Goal: Information Seeking & Learning: Learn about a topic

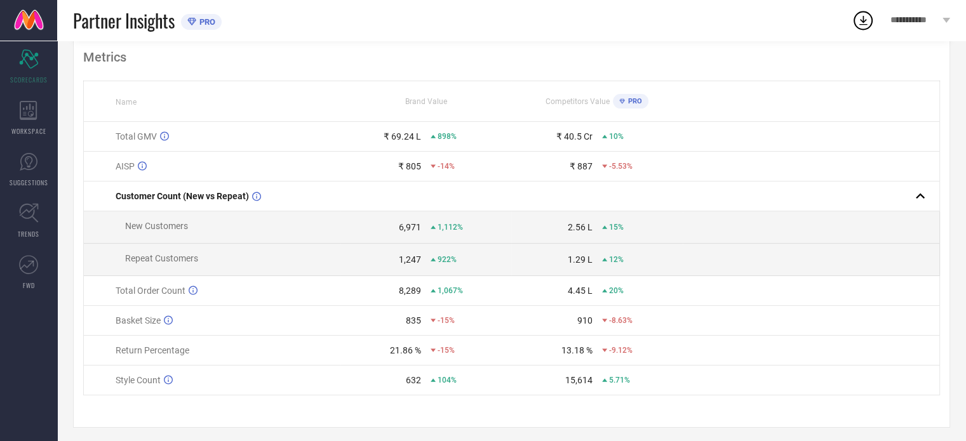
scroll to position [91, 0]
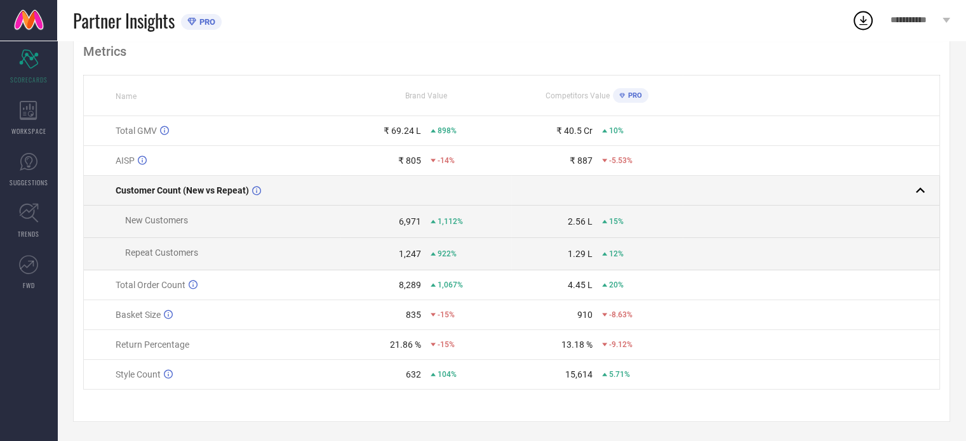
click at [889, 185] on div at bounding box center [807, 191] width 246 height 18
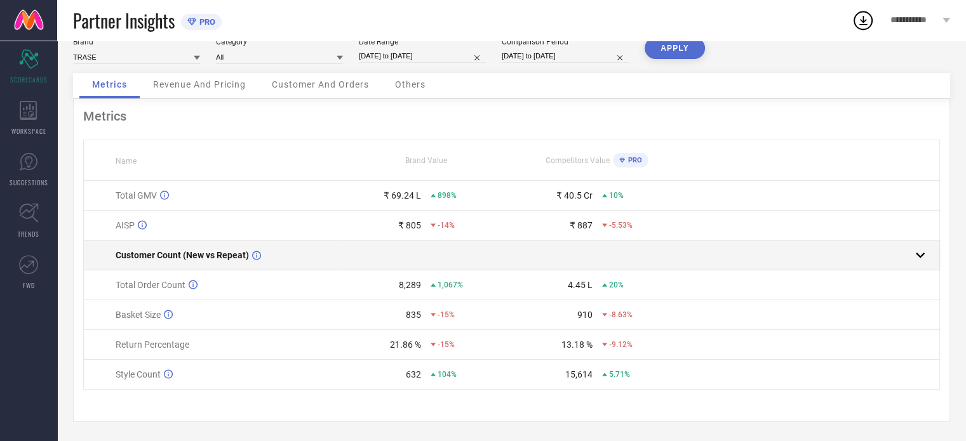
click at [900, 251] on div at bounding box center [807, 255] width 246 height 18
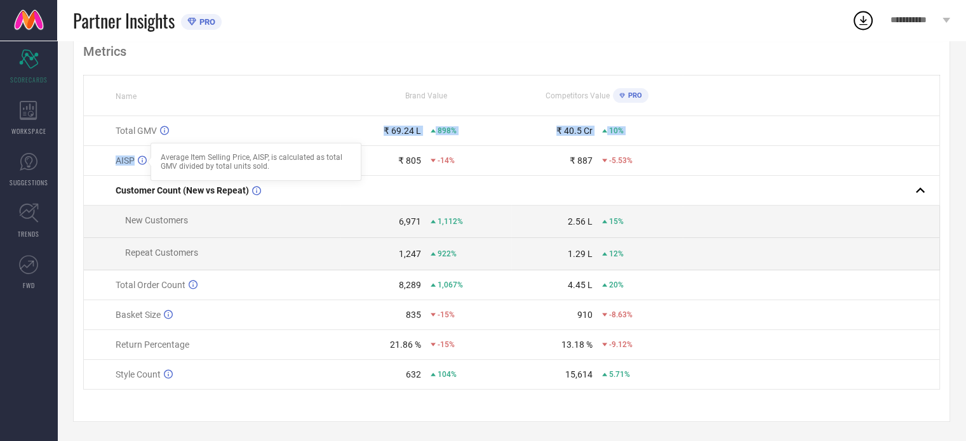
drag, startPoint x: 160, startPoint y: 125, endPoint x: 145, endPoint y: 157, distance: 35.8
click at [145, 157] on tbody "Total GMV ₹ 69.24 L 898% ₹ 40.5 Cr 10% AISP Average Item Selling Price, AISP, i…" at bounding box center [512, 253] width 856 height 274
click at [32, 121] on div "WORKSPACE" at bounding box center [28, 118] width 57 height 51
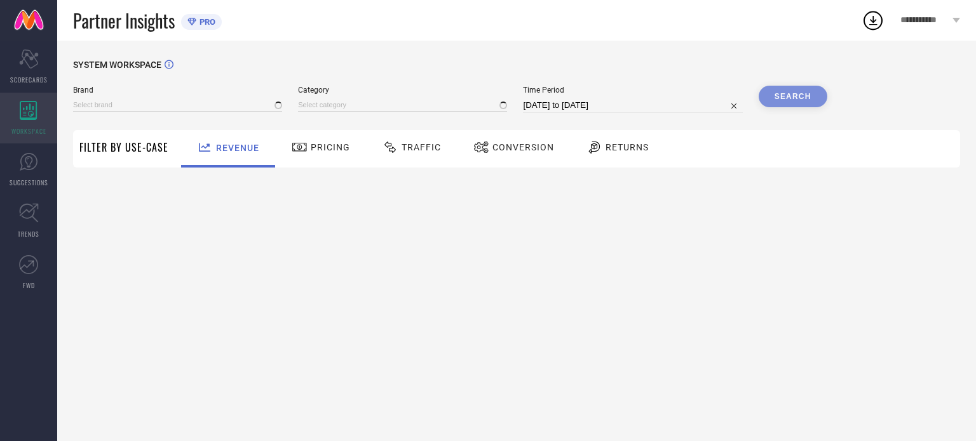
type input "TRASE"
type input "All"
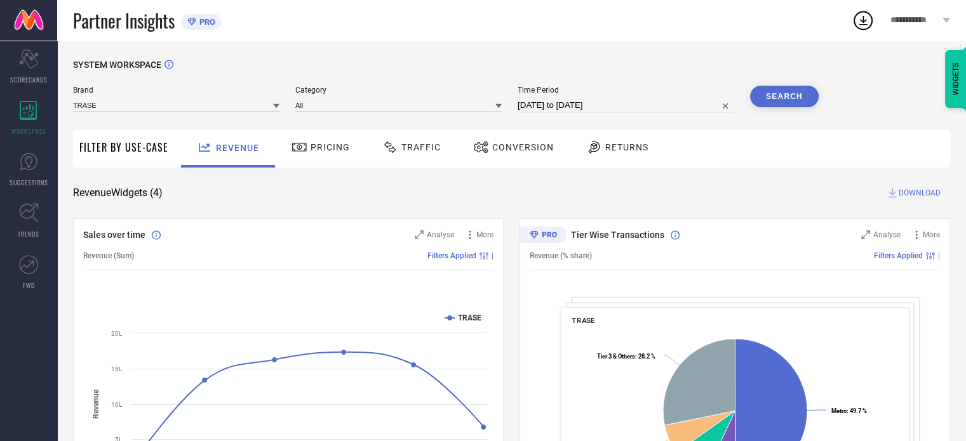
click at [635, 153] on div "Returns" at bounding box center [617, 148] width 69 height 22
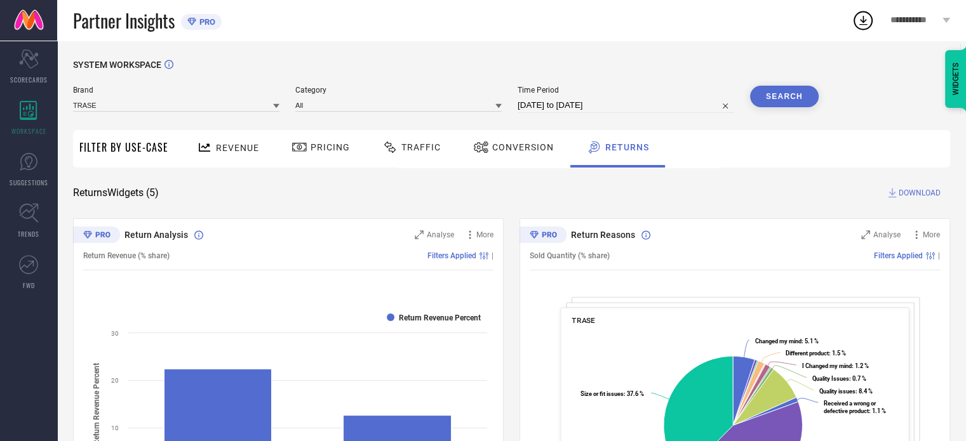
click at [493, 149] on span "Conversion" at bounding box center [523, 147] width 62 height 10
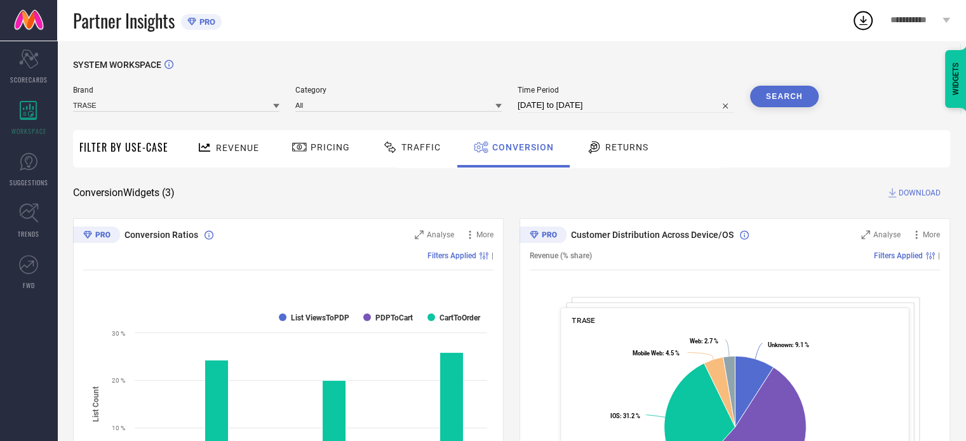
click at [436, 152] on span "Traffic" at bounding box center [420, 147] width 39 height 10
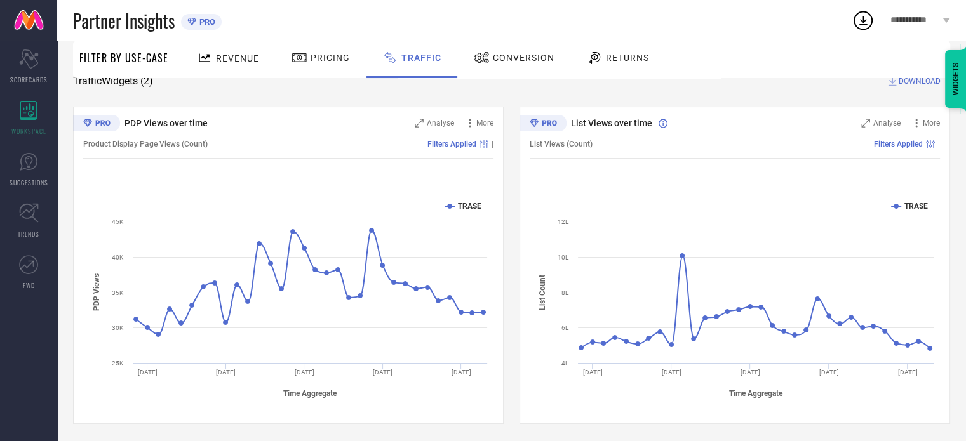
scroll to position [114, 0]
click at [450, 148] on div "Product Display Page Views (Count) Filters Applied |" at bounding box center [288, 142] width 410 height 29
click at [315, 60] on span "Pricing" at bounding box center [330, 58] width 39 height 10
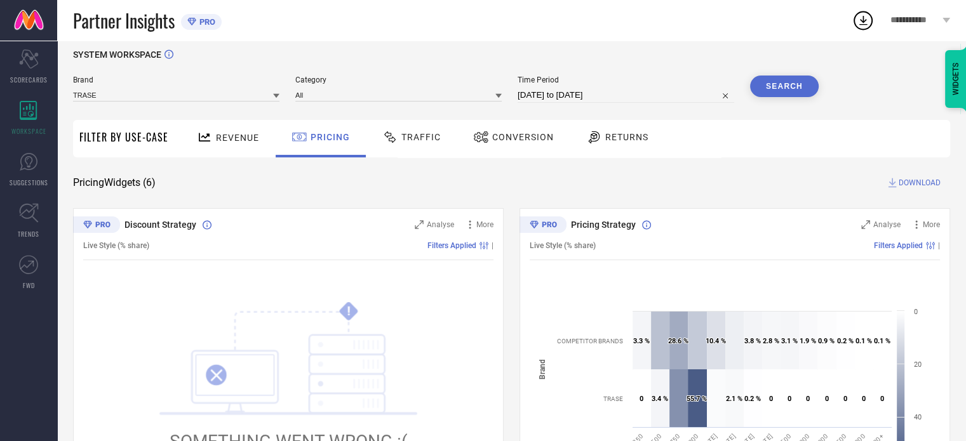
scroll to position [0, 0]
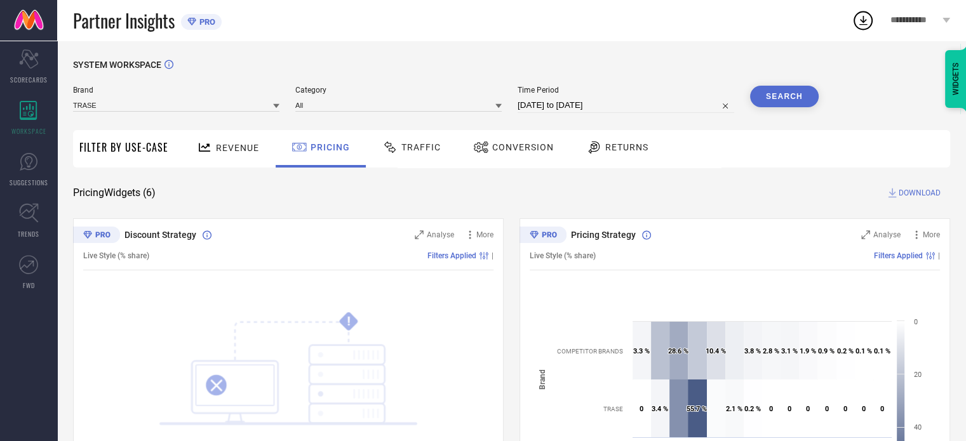
click at [234, 147] on span "Revenue" at bounding box center [237, 148] width 43 height 10
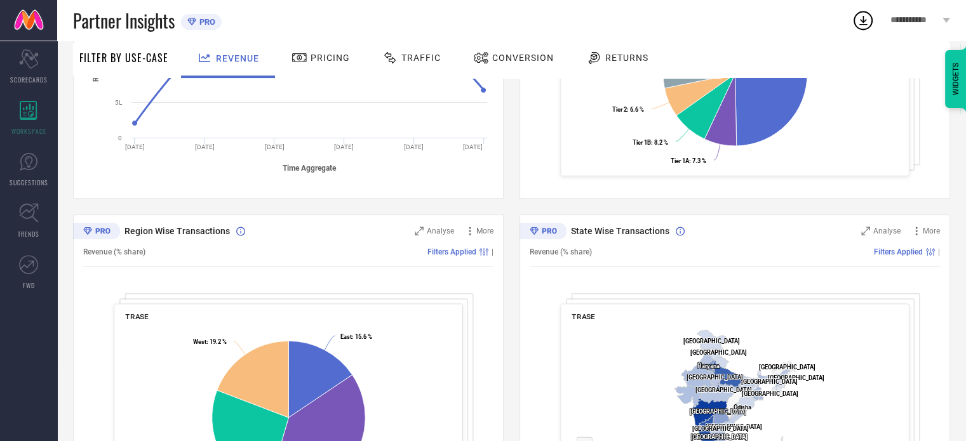
scroll to position [396, 0]
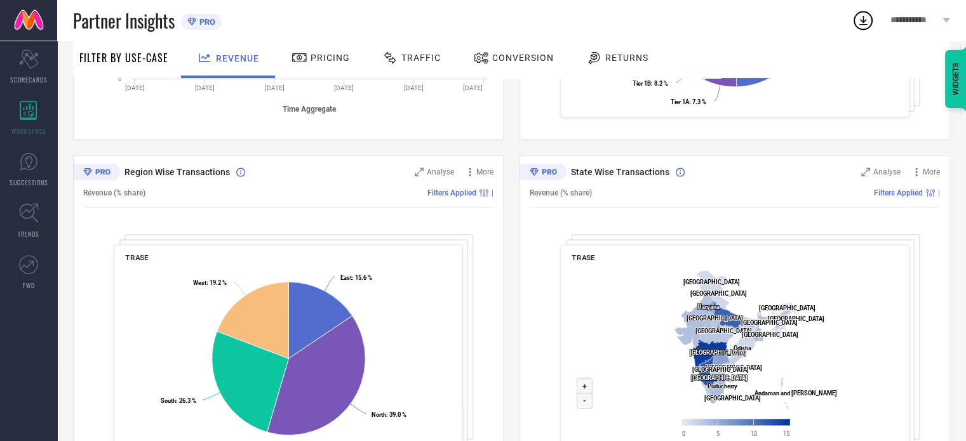
click at [605, 60] on span "Returns" at bounding box center [626, 58] width 43 height 10
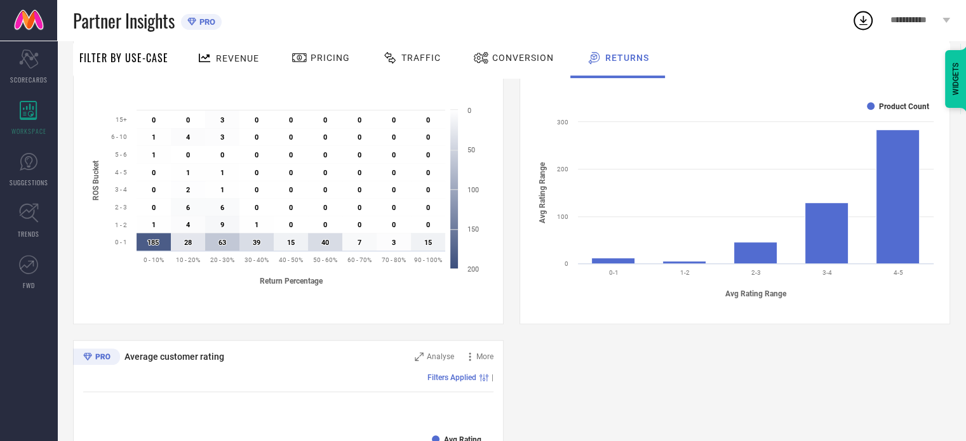
scroll to position [450, 0]
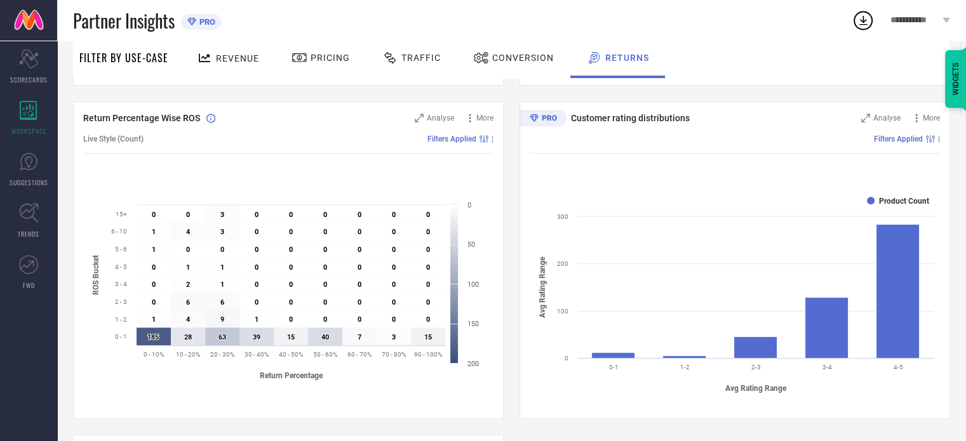
click at [525, 60] on span "Conversion" at bounding box center [523, 58] width 62 height 10
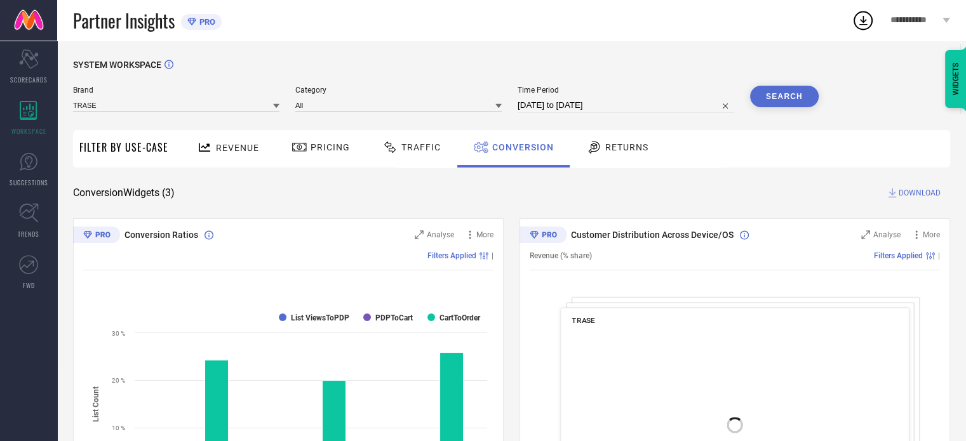
scroll to position [0, 0]
click at [413, 142] on div "Traffic" at bounding box center [411, 148] width 65 height 22
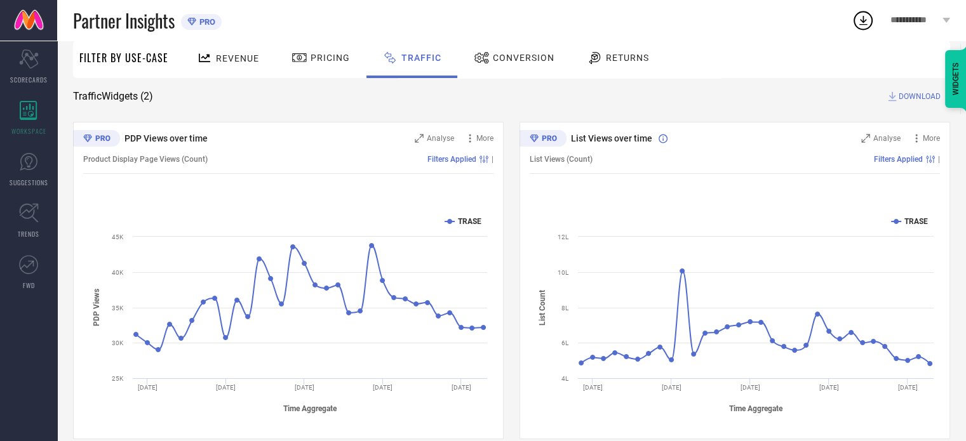
scroll to position [114, 0]
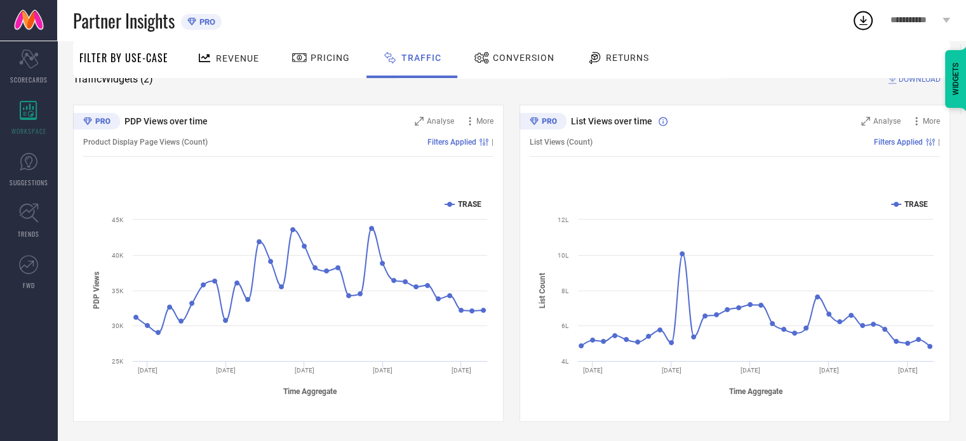
click at [308, 65] on div at bounding box center [301, 57] width 19 height 15
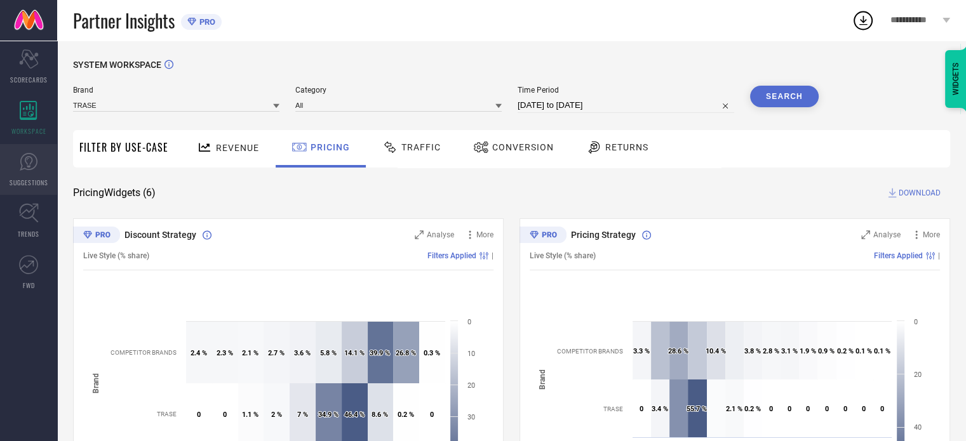
click at [8, 166] on link "SUGGESTIONS" at bounding box center [28, 169] width 57 height 51
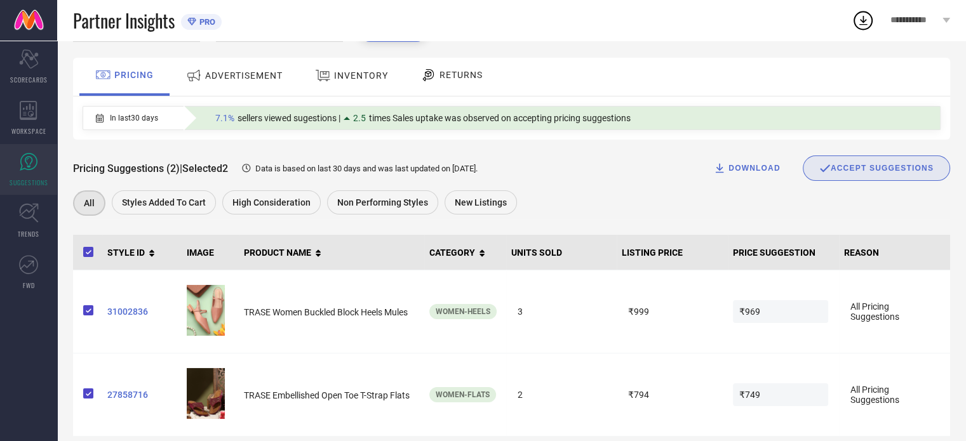
scroll to position [86, 0]
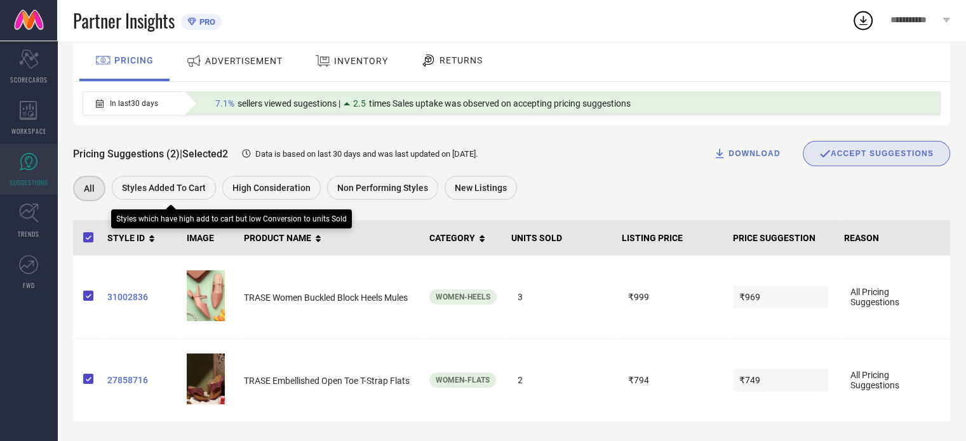
click at [184, 198] on div "Styles Added To Cart" at bounding box center [164, 188] width 104 height 24
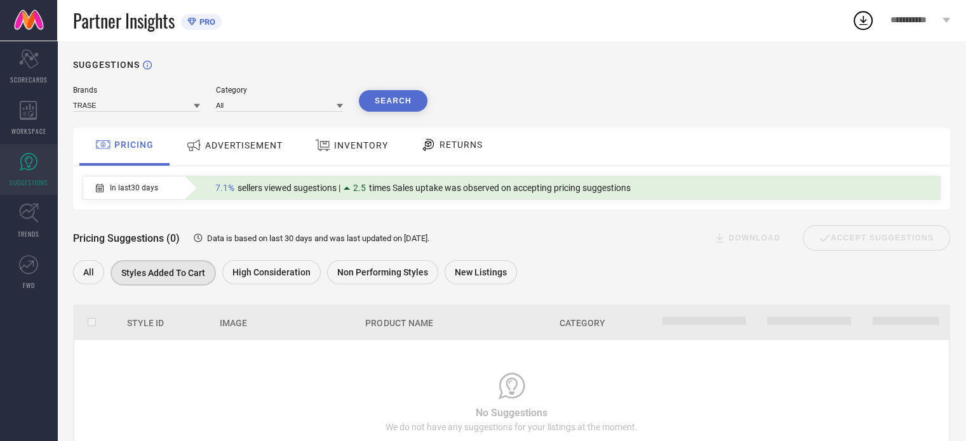
click at [375, 289] on div "Non Performing Styles" at bounding box center [386, 274] width 118 height 29
click at [233, 323] on span "Image" at bounding box center [233, 323] width 27 height 10
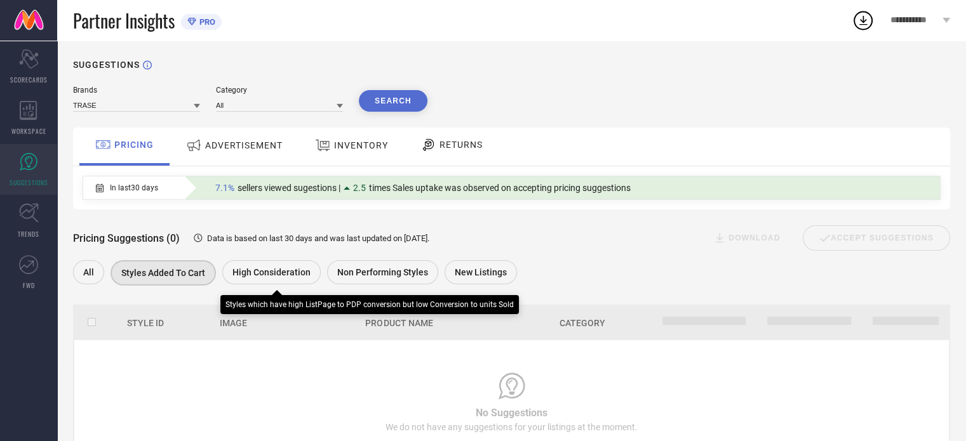
click at [285, 274] on span "High Consideration" at bounding box center [271, 272] width 78 height 10
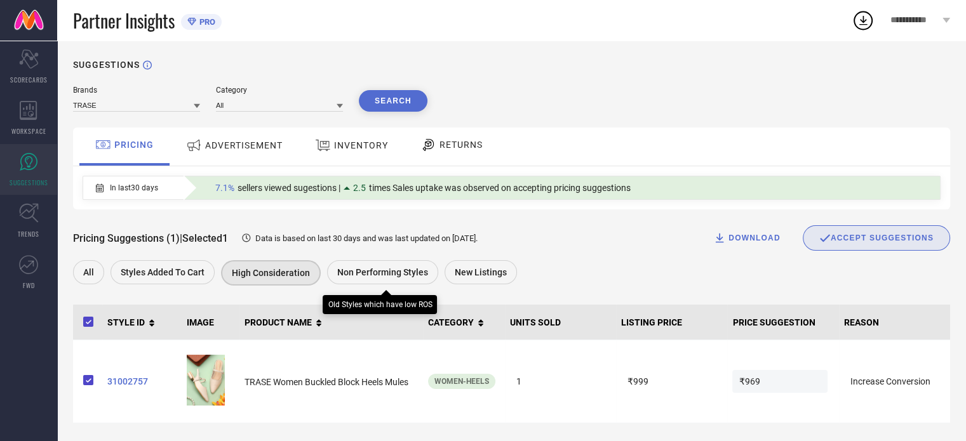
click at [389, 267] on div "Non Performing Styles" at bounding box center [382, 272] width 111 height 24
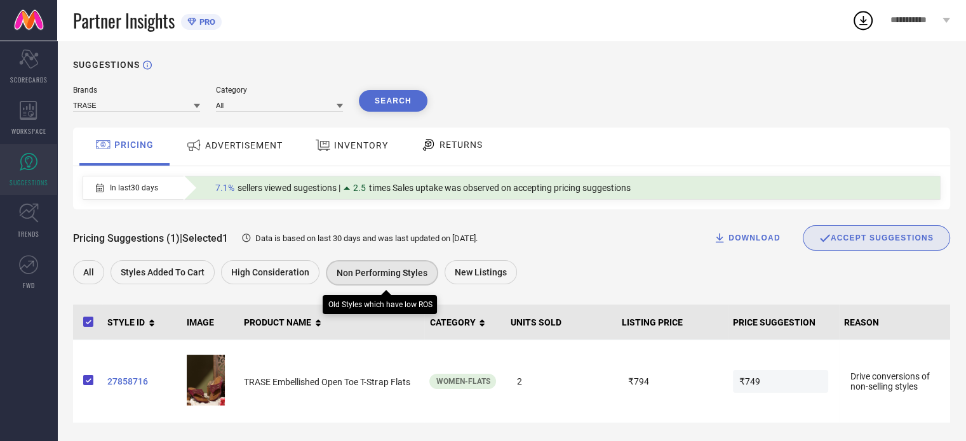
scroll to position [3, 0]
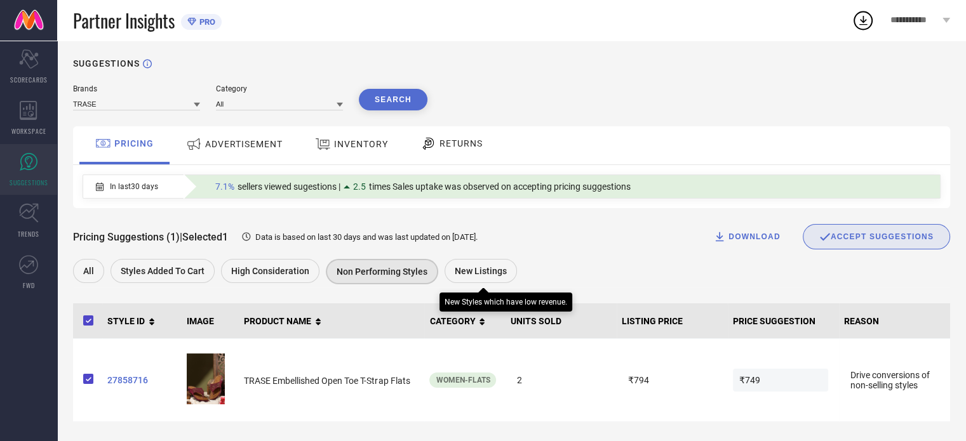
click at [478, 274] on span "New Listings" at bounding box center [481, 271] width 52 height 10
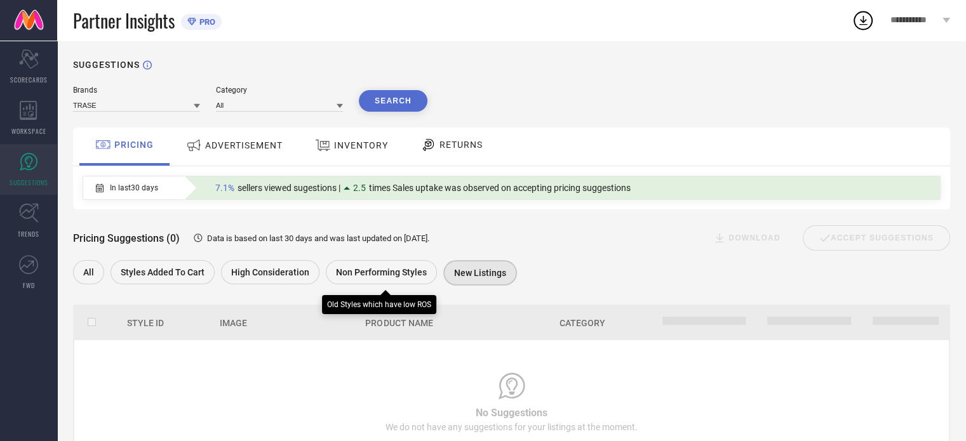
click at [368, 274] on span "Non Performing Styles" at bounding box center [381, 272] width 91 height 10
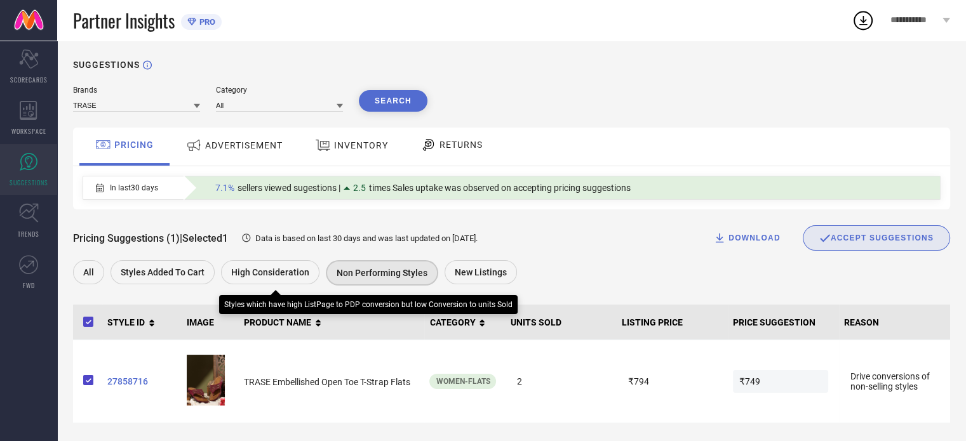
click at [269, 276] on span "High Consideration" at bounding box center [270, 272] width 78 height 10
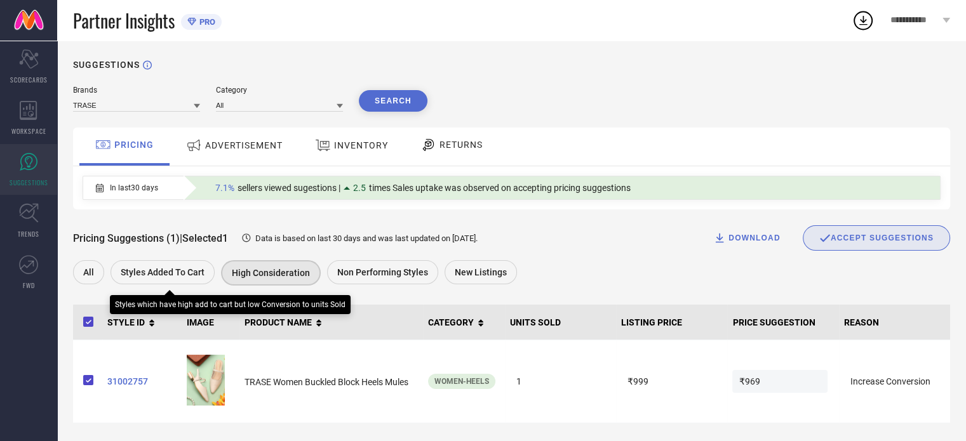
click at [177, 276] on span "Styles Added To Cart" at bounding box center [163, 272] width 84 height 10
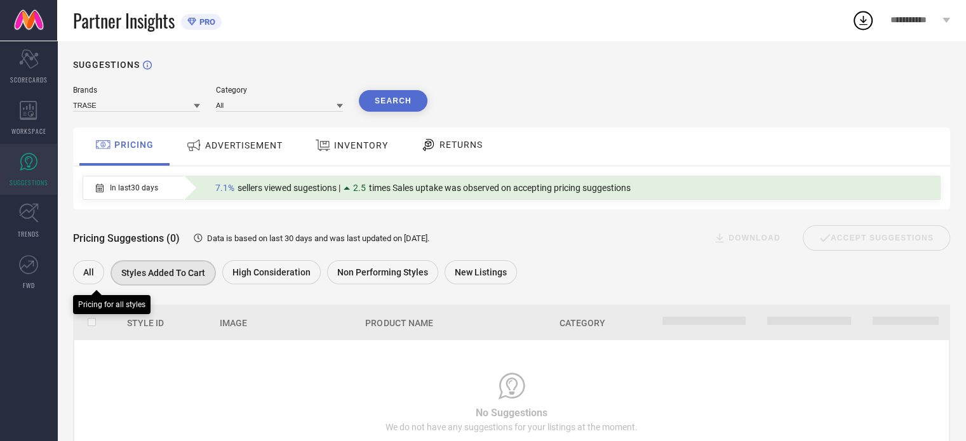
click at [102, 273] on div "All" at bounding box center [88, 272] width 31 height 24
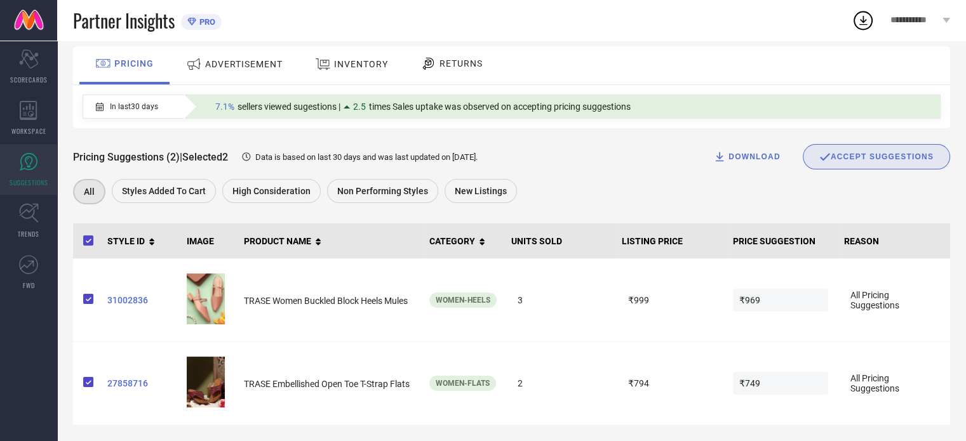
scroll to position [86, 0]
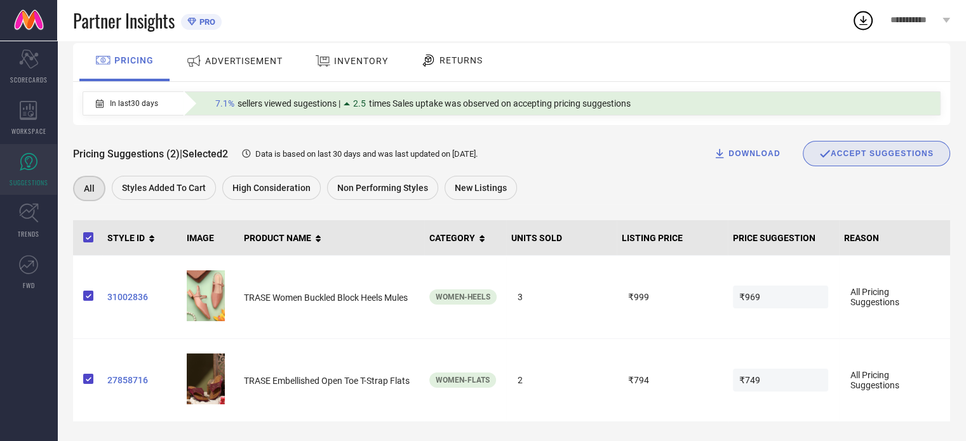
click at [226, 58] on span "ADVERTISEMENT" at bounding box center [243, 61] width 77 height 10
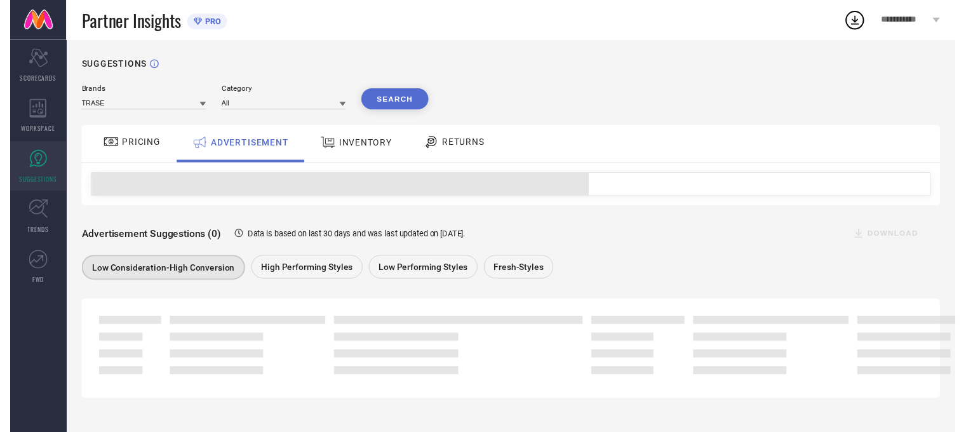
scroll to position [0, 0]
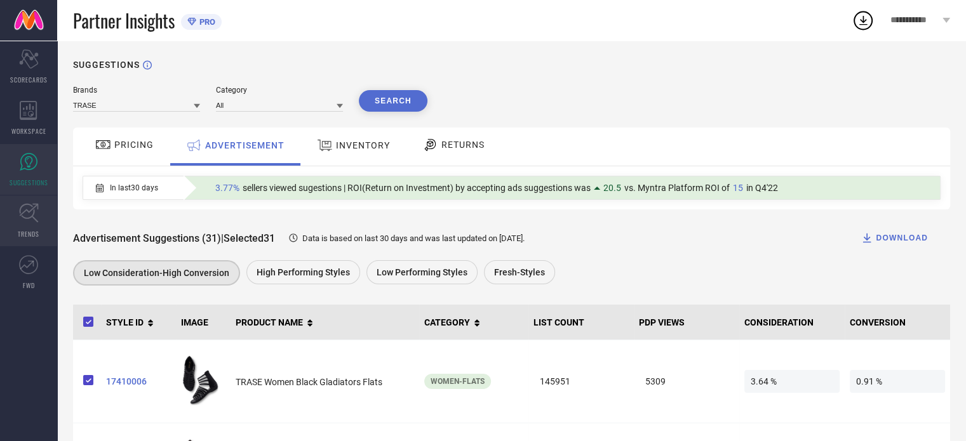
click at [26, 226] on link "TRENDS" at bounding box center [28, 221] width 57 height 51
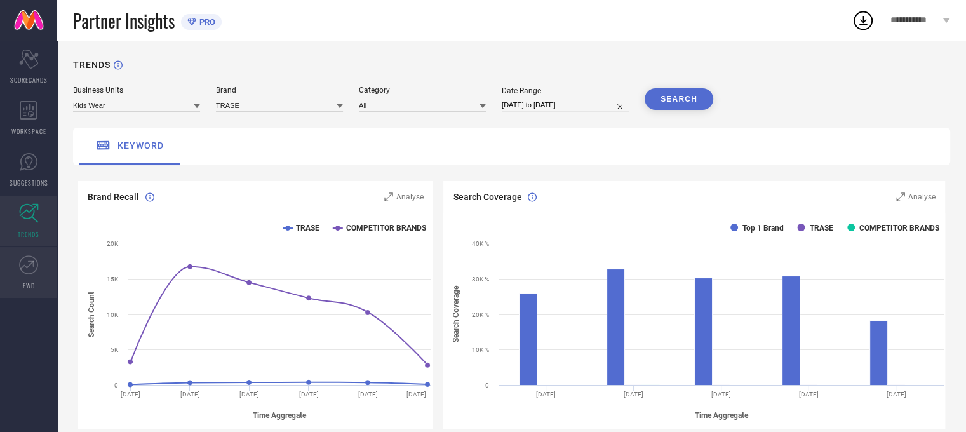
click at [30, 269] on icon at bounding box center [28, 264] width 19 height 19
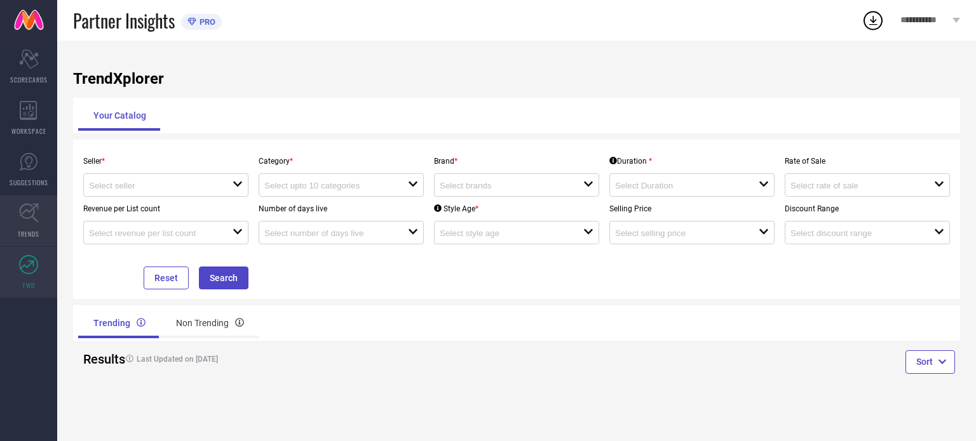
click at [22, 216] on icon at bounding box center [28, 213] width 19 height 19
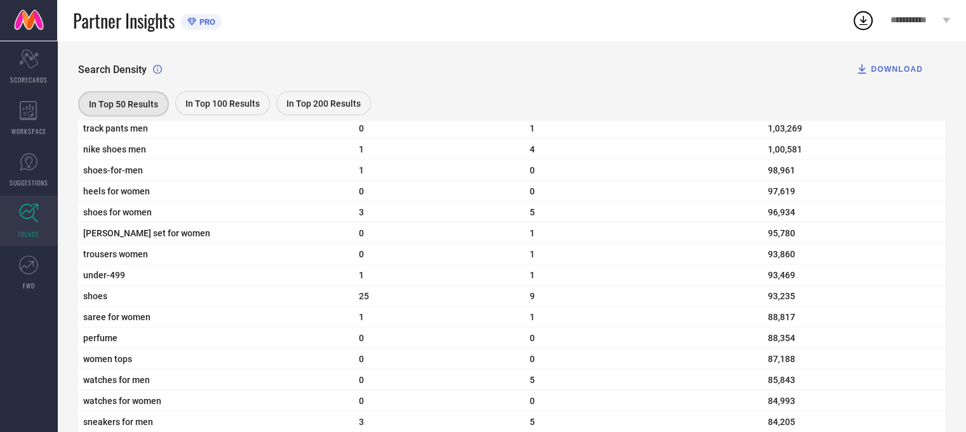
scroll to position [2795, 0]
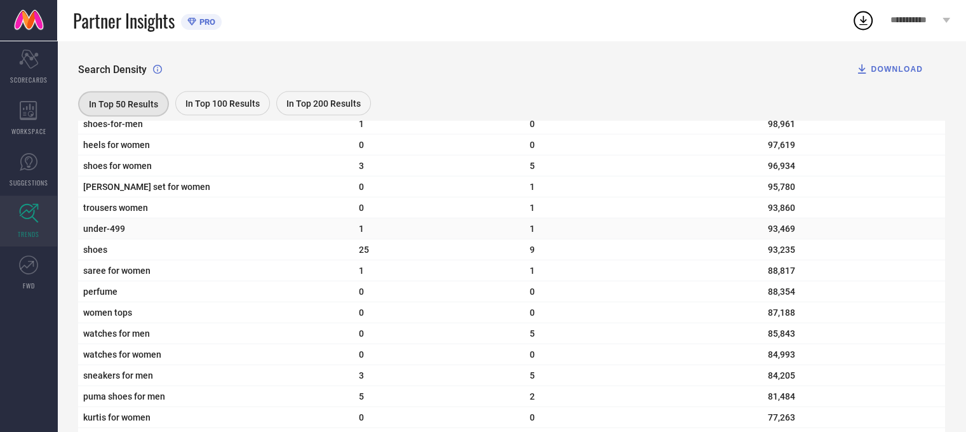
click at [447, 239] on td "1" at bounding box center [439, 229] width 171 height 21
click at [30, 170] on icon at bounding box center [28, 161] width 19 height 19
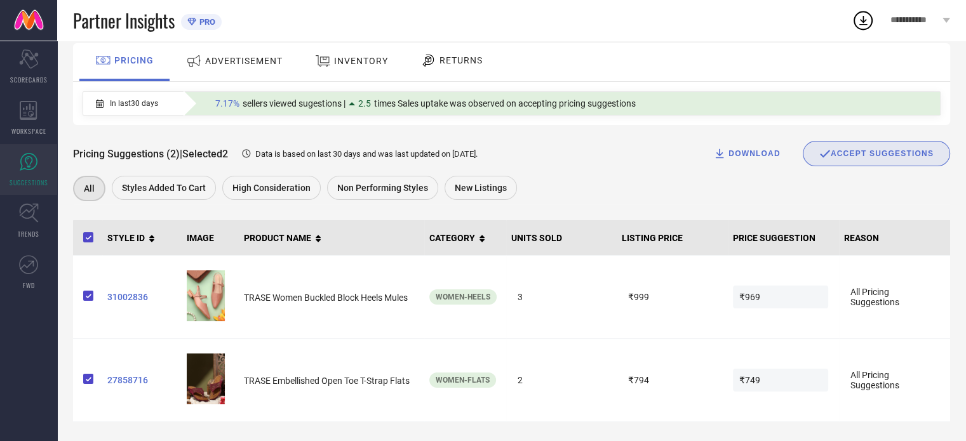
scroll to position [60, 0]
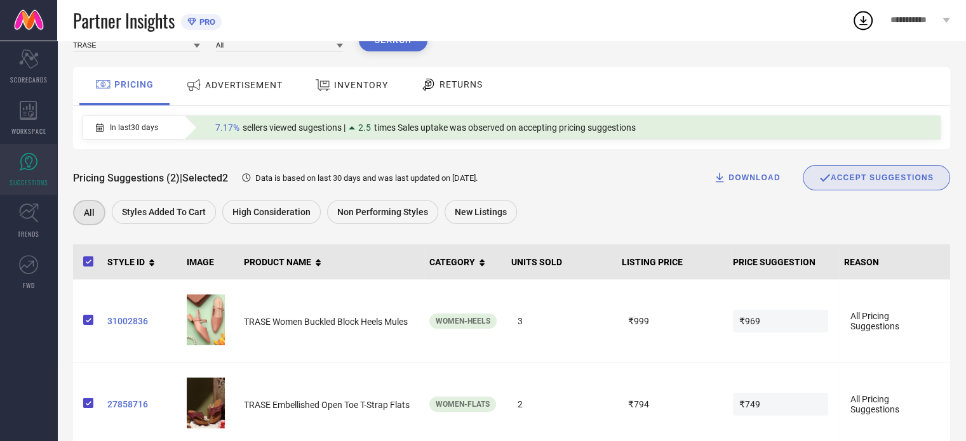
click at [243, 92] on div "ADVERTISEMENT" at bounding box center [234, 85] width 103 height 23
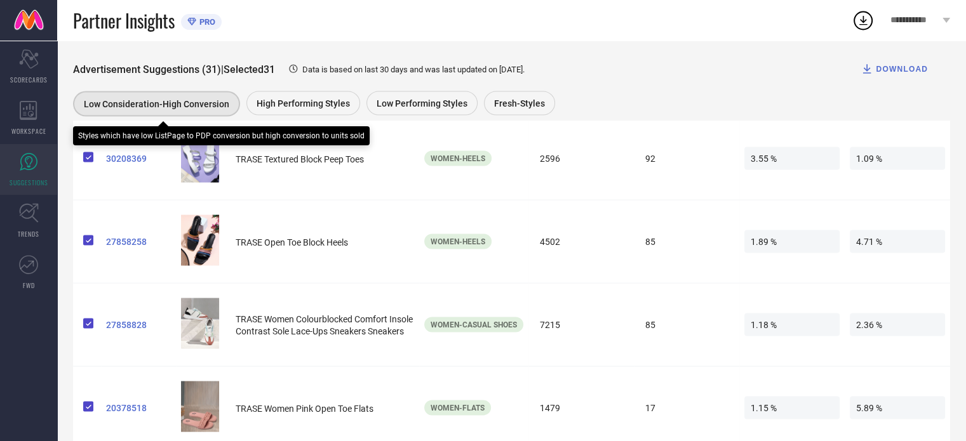
scroll to position [2495, 0]
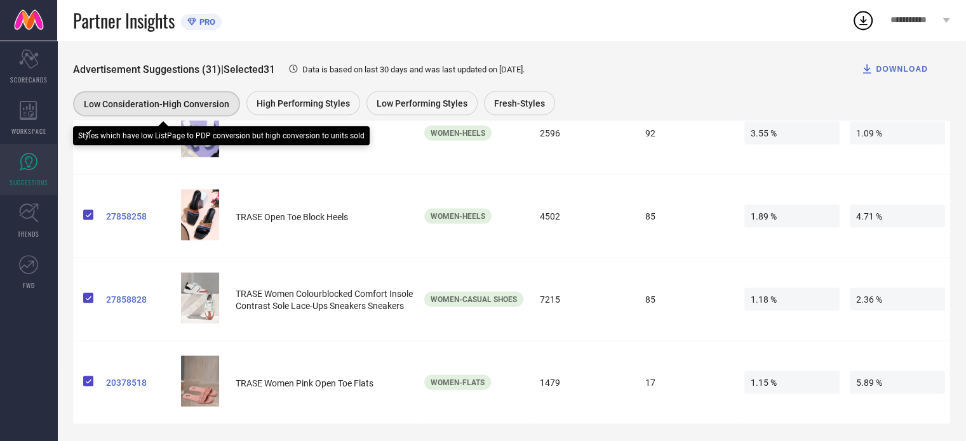
click at [186, 123] on div "Styles which have low ListPage to PDP conversion but high conversion to units s…" at bounding box center [221, 132] width 297 height 25
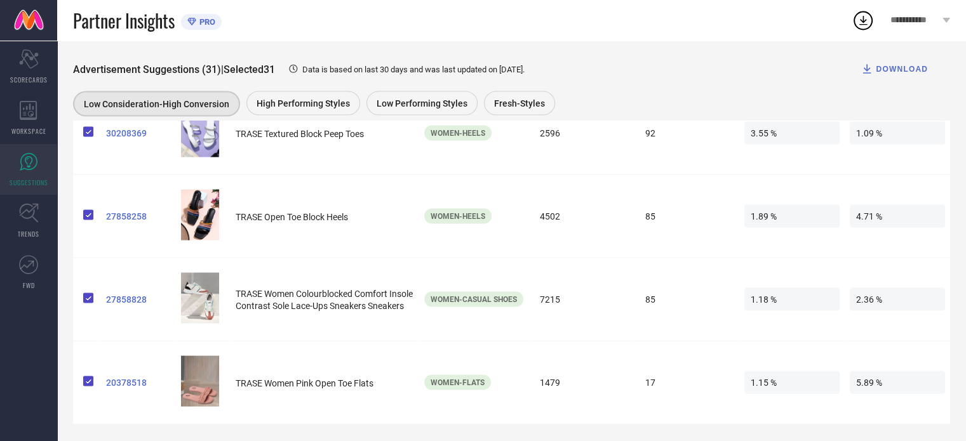
click at [0, 309] on nav "Scorecard SCORECARDS WORKSPACE SUGGESTIONS TRENDS FWD" at bounding box center [28, 261] width 57 height 441
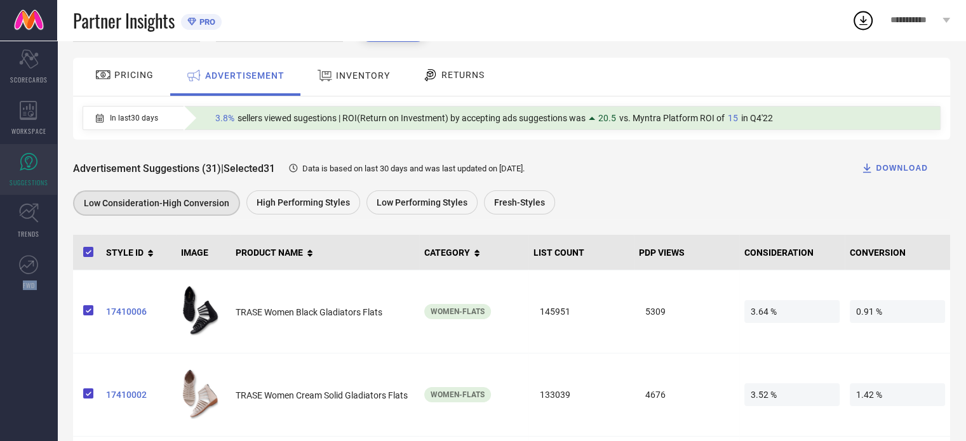
scroll to position [0, 0]
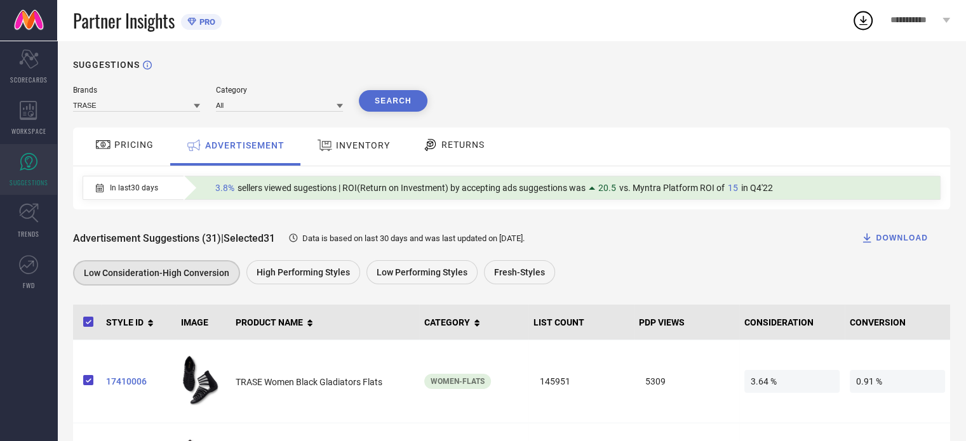
click at [356, 145] on span "INVENTORY" at bounding box center [363, 145] width 54 height 10
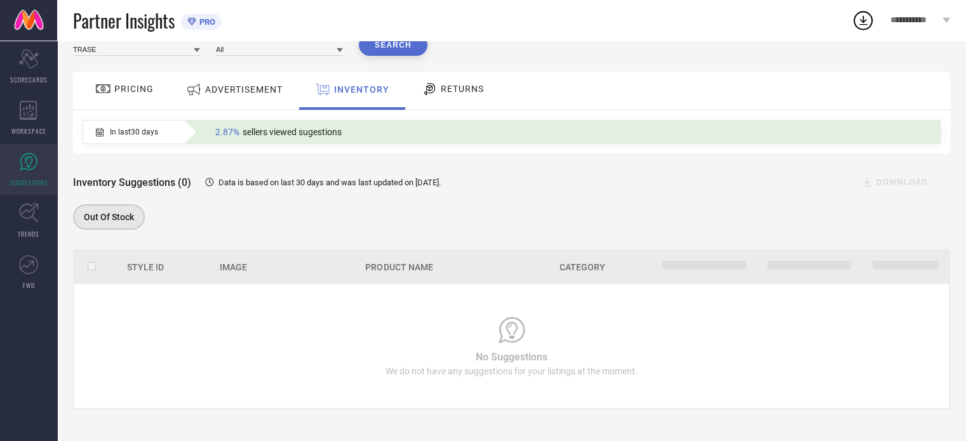
scroll to position [57, 0]
click at [468, 88] on span "RETURNS" at bounding box center [462, 89] width 43 height 10
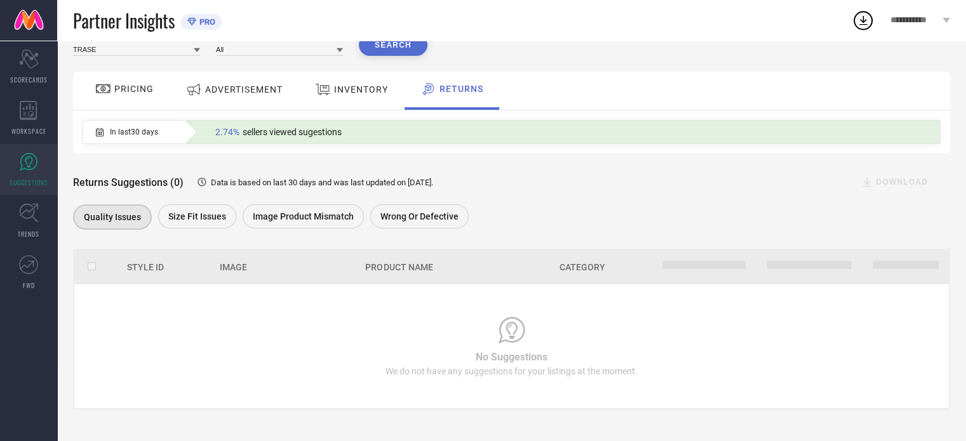
click at [199, 94] on icon at bounding box center [194, 89] width 16 height 17
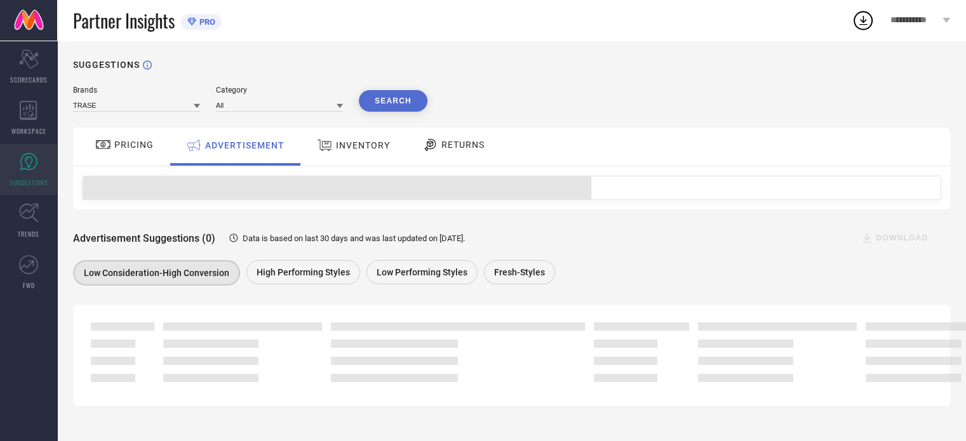
scroll to position [0, 0]
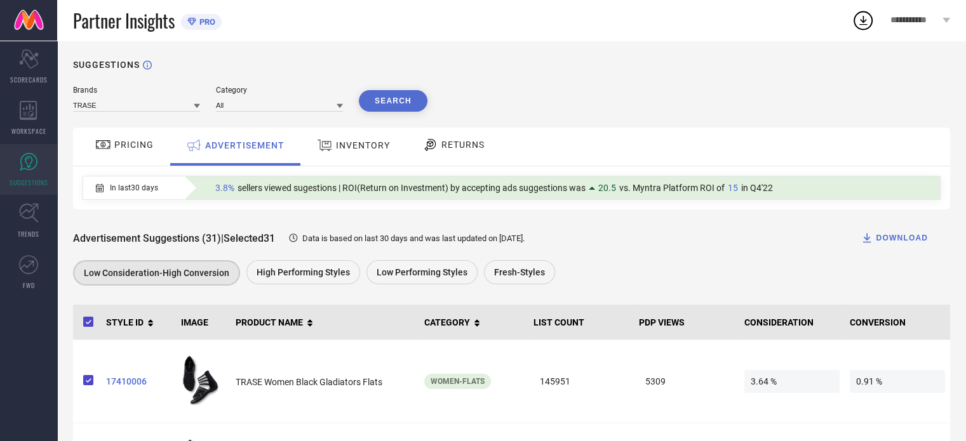
click at [127, 142] on span "PRICING" at bounding box center [133, 145] width 39 height 10
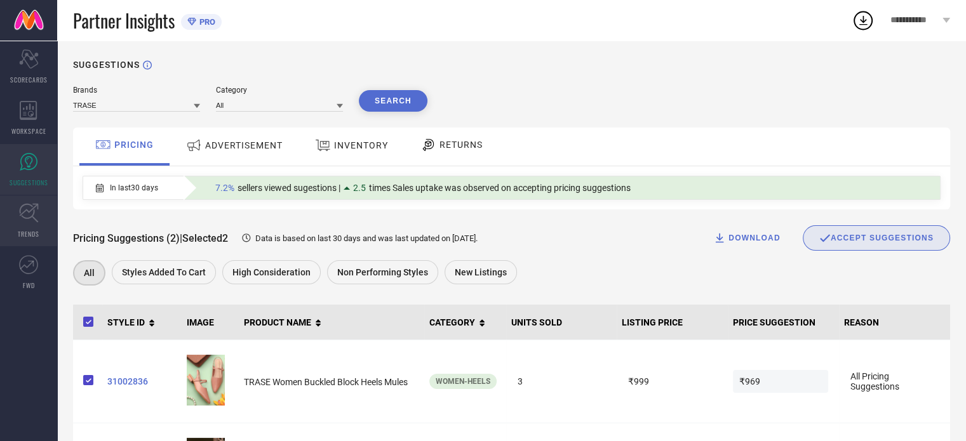
click at [15, 220] on link "TRENDS" at bounding box center [28, 221] width 57 height 51
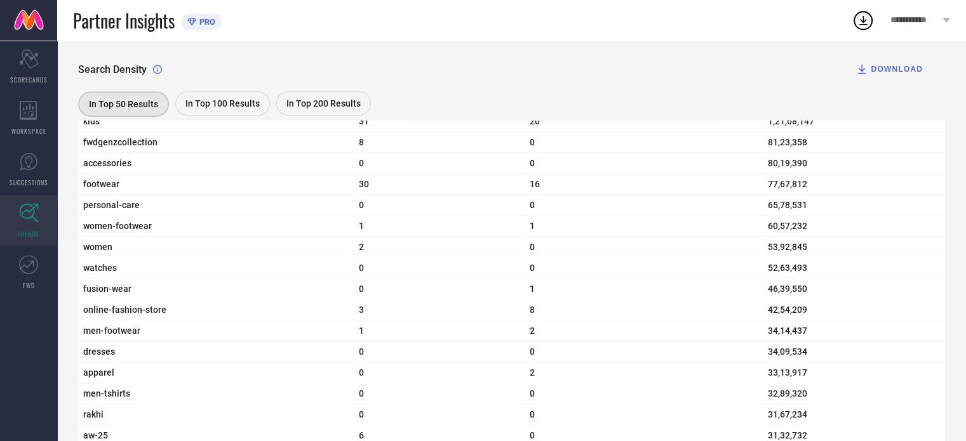
scroll to position [539, 0]
